Goal: Transaction & Acquisition: Purchase product/service

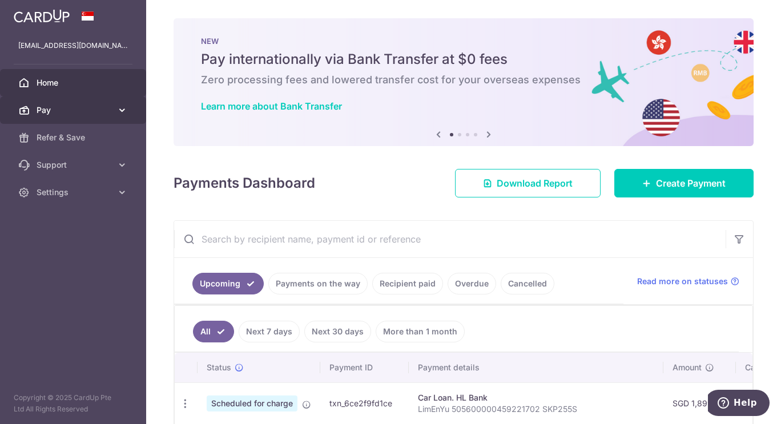
click at [111, 110] on span "Pay" at bounding box center [74, 109] width 75 height 11
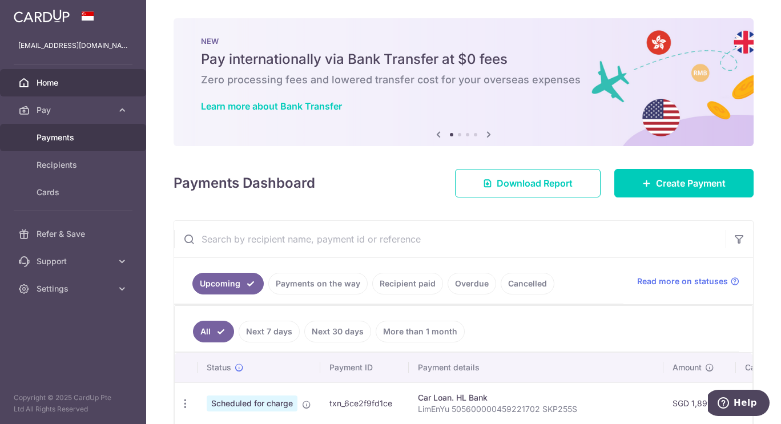
click at [71, 131] on link "Payments" at bounding box center [73, 137] width 146 height 27
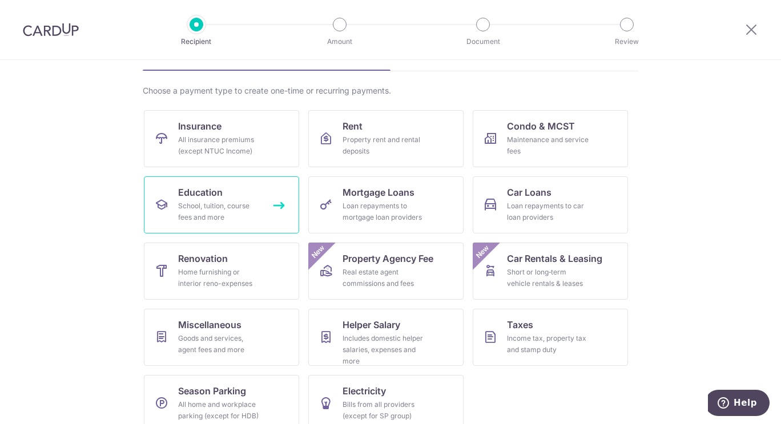
scroll to position [78, 0]
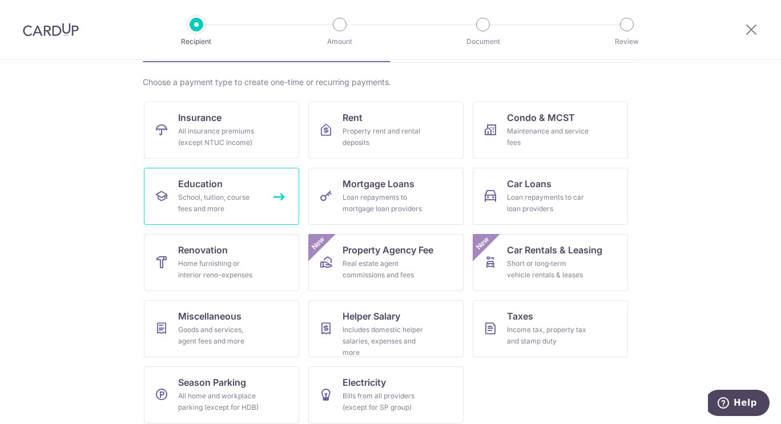
click at [211, 187] on span "Education" at bounding box center [200, 184] width 45 height 14
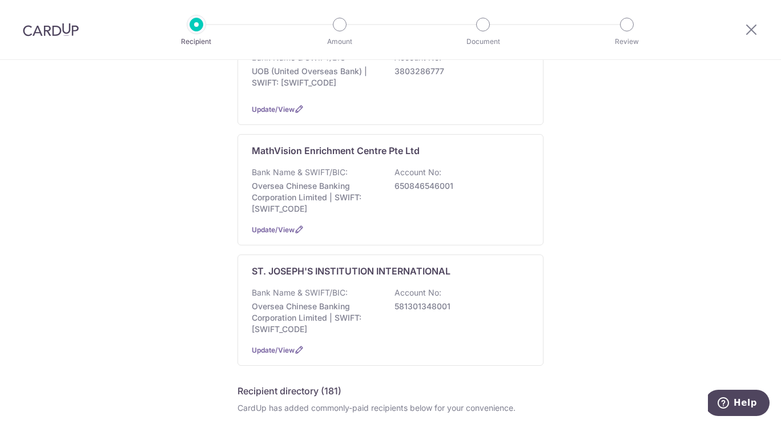
scroll to position [181, 0]
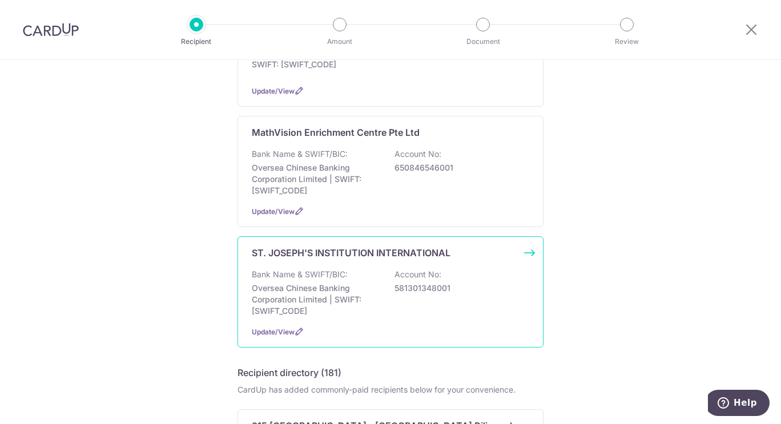
click at [529, 251] on div "ST. JOSEPH'S INSTITUTION INTERNATIONAL Bank Name & SWIFT/BIC: Oversea Chinese B…" at bounding box center [390, 291] width 306 height 111
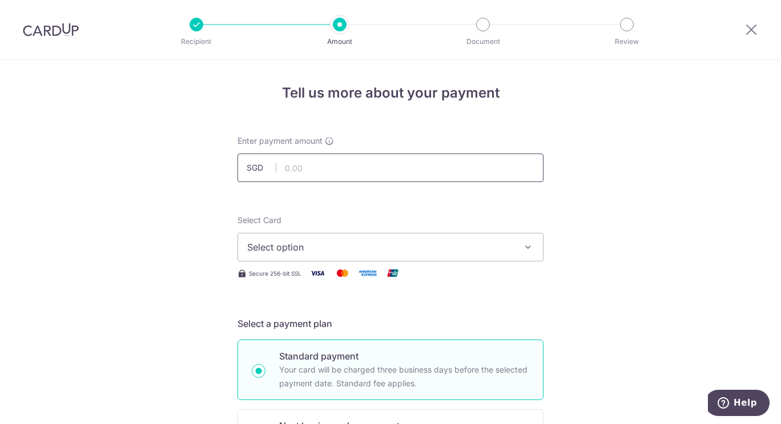
click at [324, 171] on input "text" at bounding box center [390, 168] width 306 height 29
type input "21,790.00"
click at [300, 248] on span "Select option" at bounding box center [380, 247] width 266 height 14
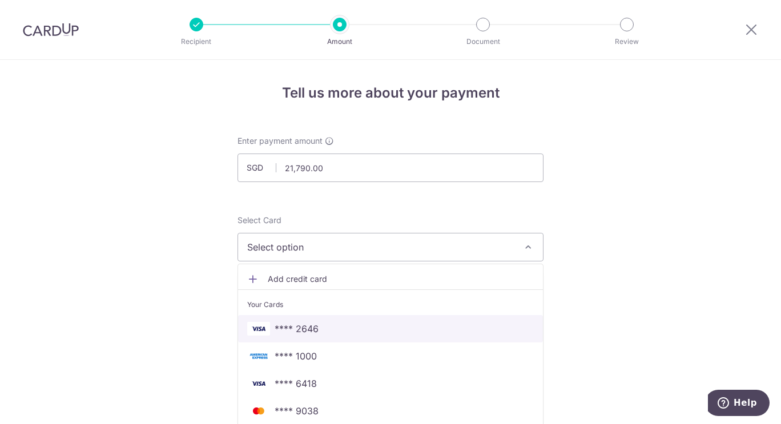
click at [307, 332] on span "**** 2646" at bounding box center [297, 329] width 44 height 14
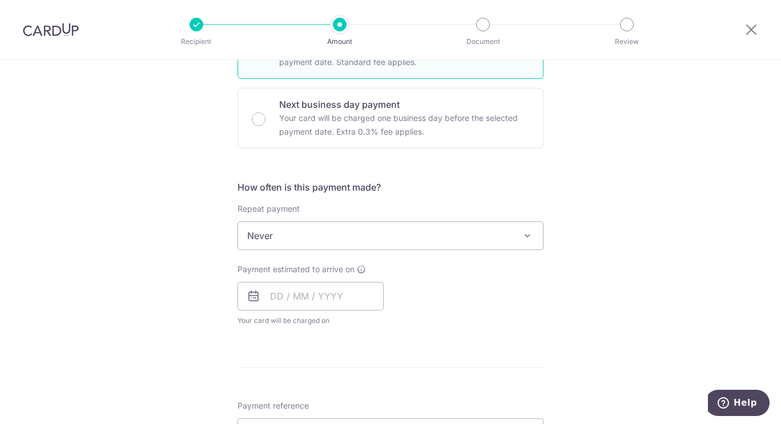
scroll to position [355, 0]
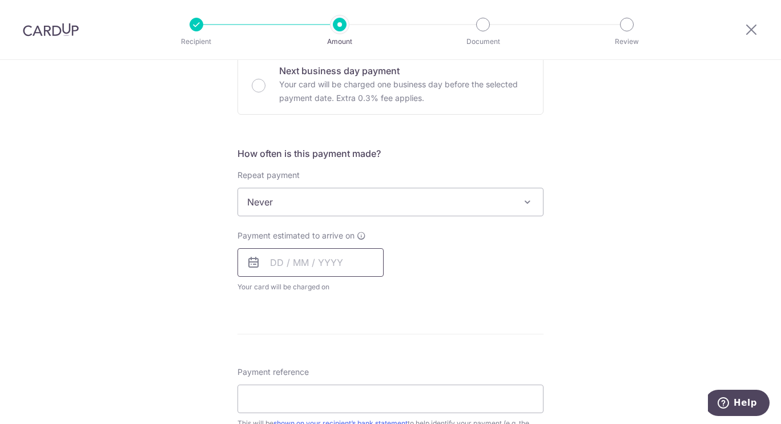
click at [280, 264] on input "text" at bounding box center [310, 262] width 146 height 29
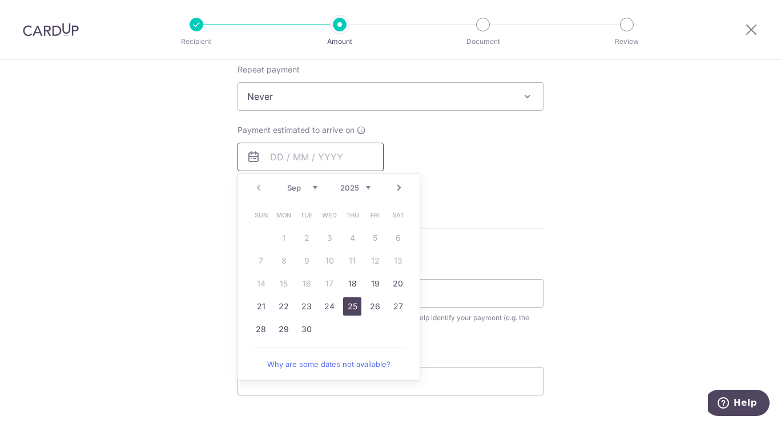
scroll to position [463, 0]
click at [351, 279] on link "18" at bounding box center [352, 281] width 18 height 18
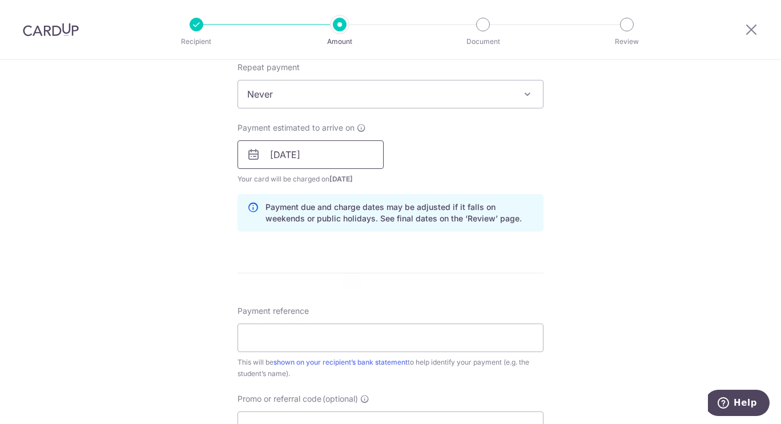
click at [355, 160] on input "18/09/2025" at bounding box center [310, 154] width 146 height 29
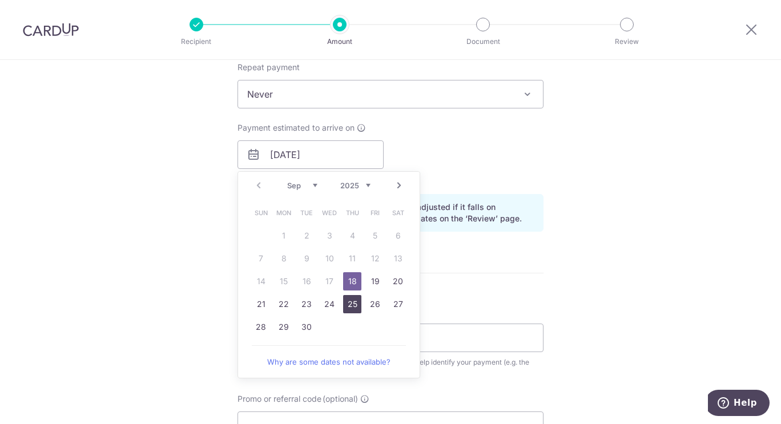
click at [349, 305] on link "25" at bounding box center [352, 304] width 18 height 18
type input "[DATE]"
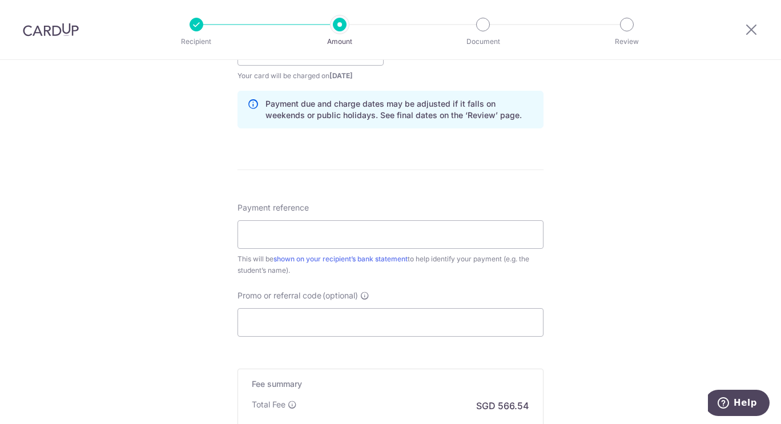
scroll to position [568, 0]
click at [352, 245] on input "Payment reference" at bounding box center [390, 233] width 306 height 29
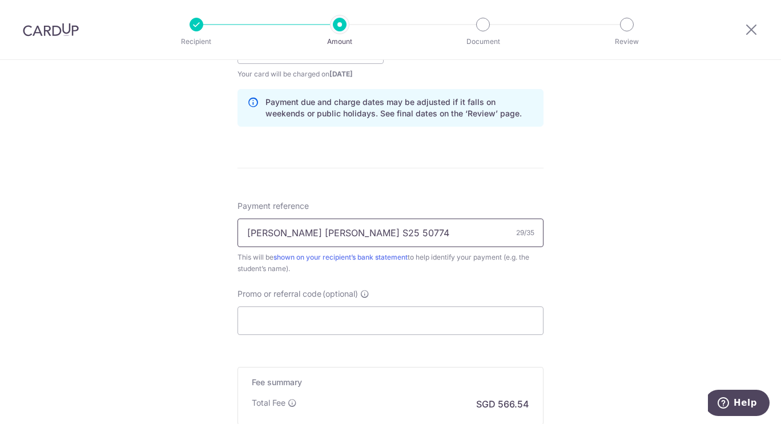
type input "Chee Keane Hoi Luke S25 50774"
click at [269, 325] on input "Promo or referral code (optional)" at bounding box center [390, 321] width 306 height 29
paste input "OFF225"
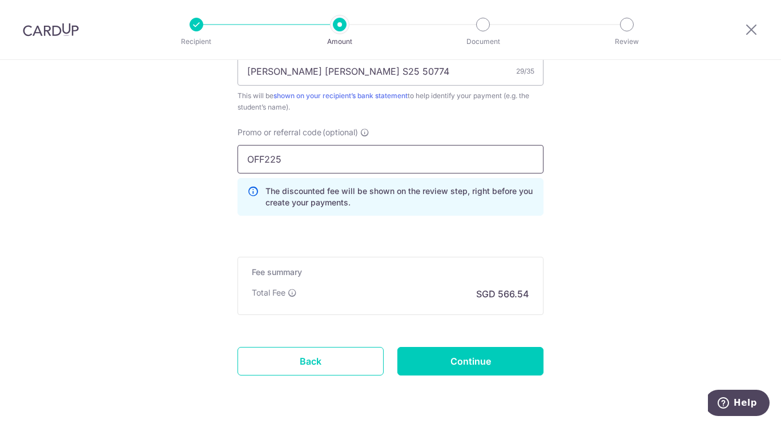
scroll to position [735, 0]
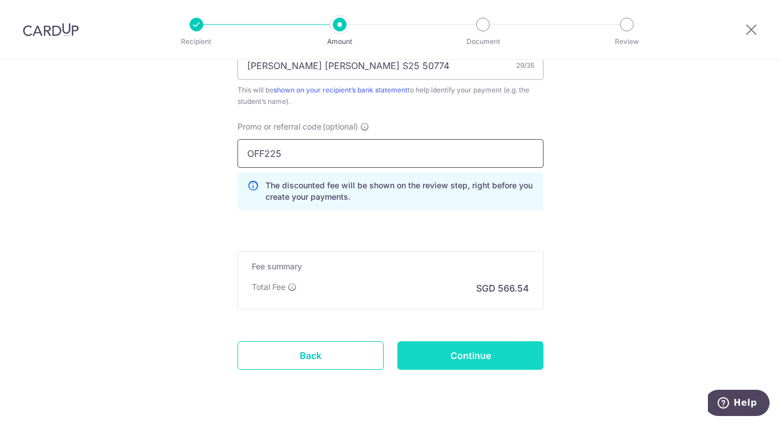
type input "OFF225"
click at [486, 360] on input "Continue" at bounding box center [470, 355] width 146 height 29
type input "Create Schedule"
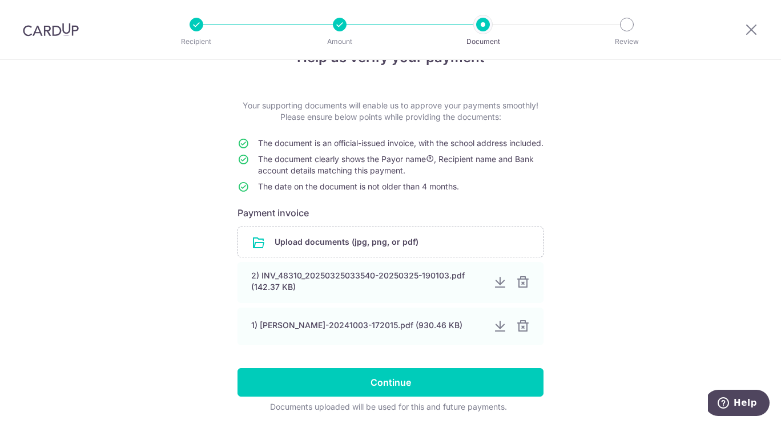
scroll to position [72, 0]
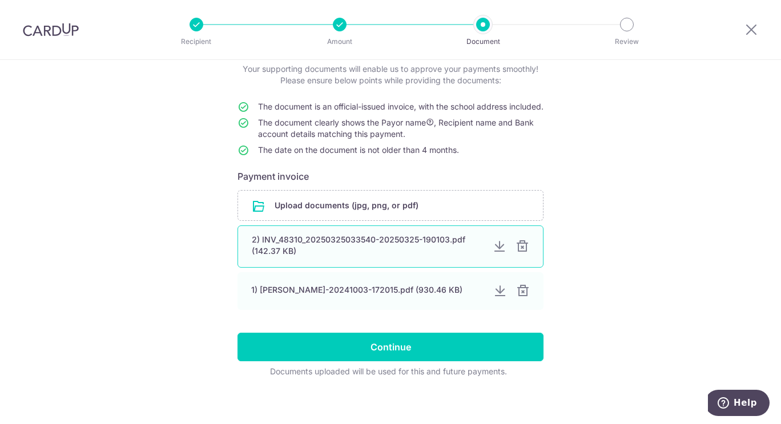
click at [520, 253] on div at bounding box center [523, 247] width 14 height 14
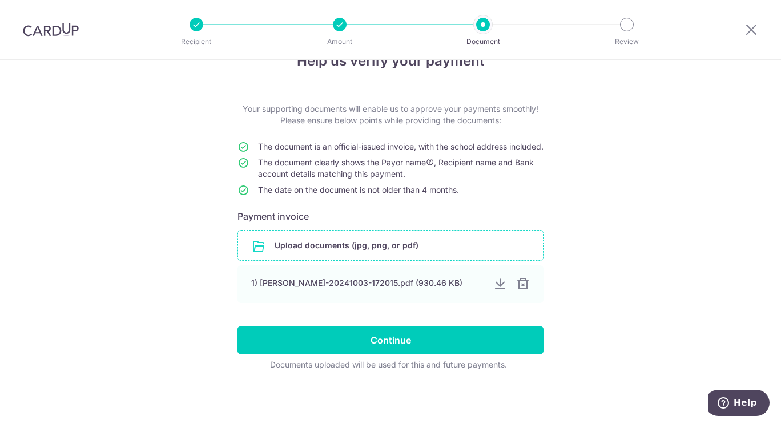
click at [410, 245] on input "file" at bounding box center [390, 246] width 305 height 30
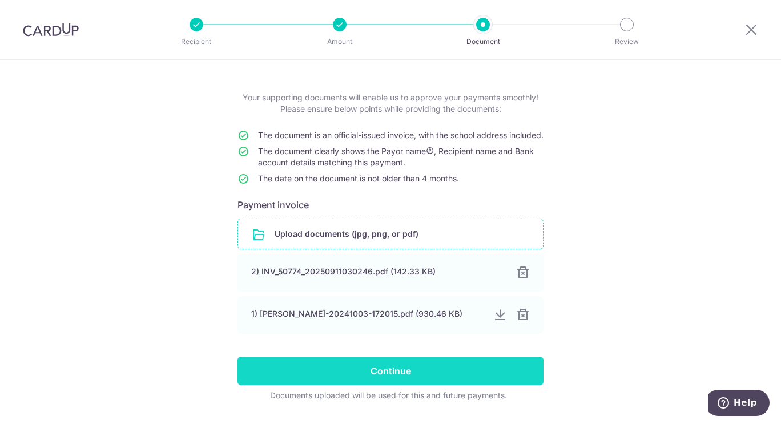
click at [362, 380] on input "Continue" at bounding box center [390, 371] width 306 height 29
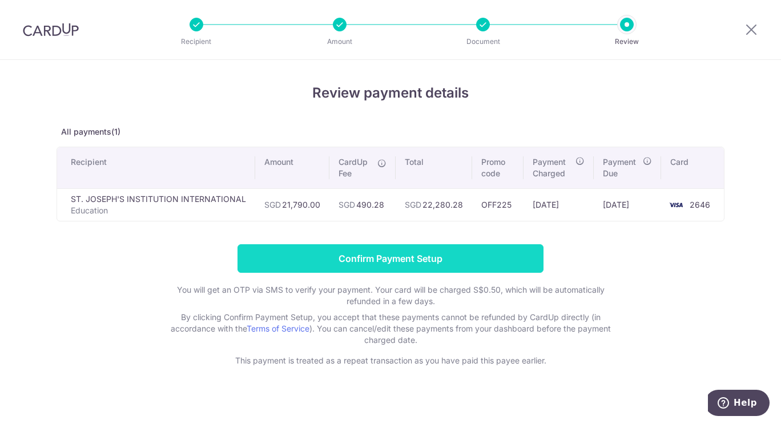
click at [438, 257] on input "Confirm Payment Setup" at bounding box center [390, 258] width 306 height 29
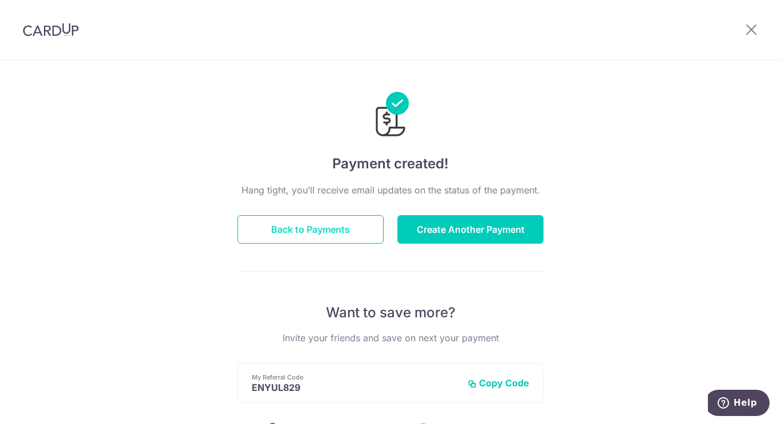
click at [340, 226] on button "Back to Payments" at bounding box center [310, 229] width 146 height 29
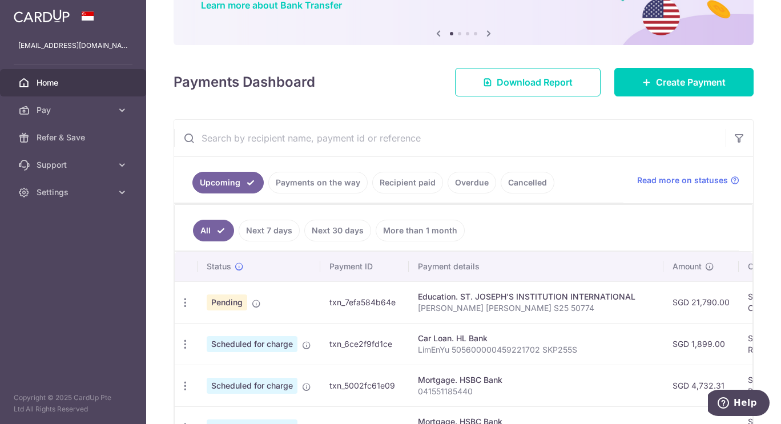
scroll to position [102, 0]
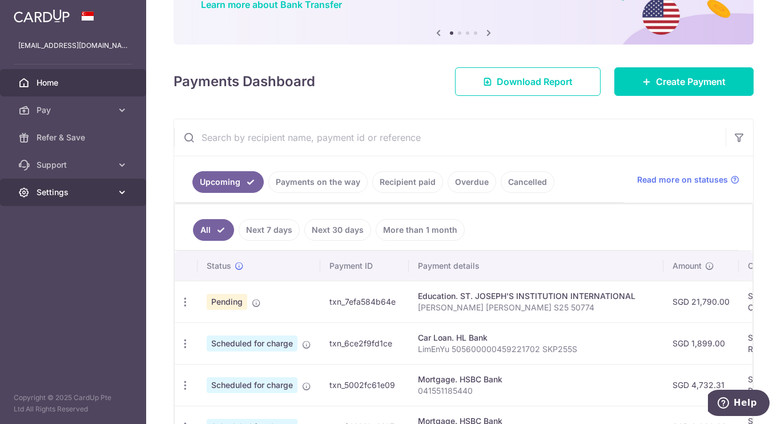
click at [80, 196] on span "Settings" at bounding box center [74, 192] width 75 height 11
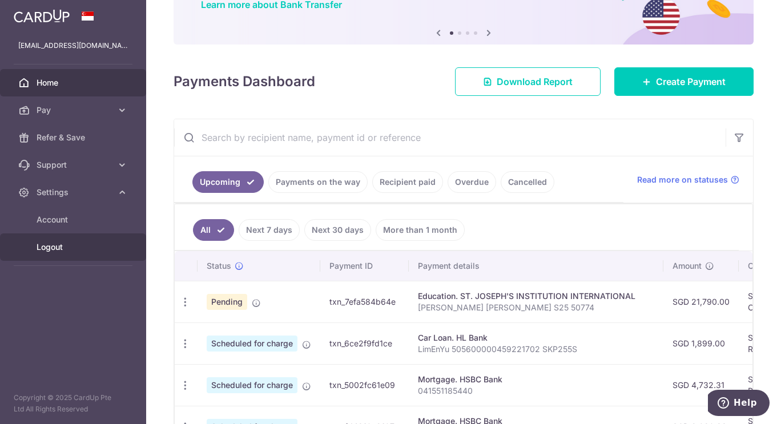
click at [66, 255] on link "Logout" at bounding box center [73, 246] width 146 height 27
